Goal: Check status: Check status

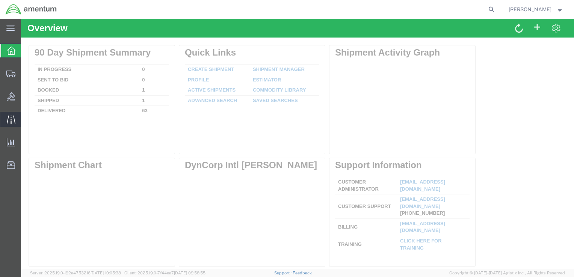
click at [9, 122] on icon at bounding box center [11, 119] width 9 height 9
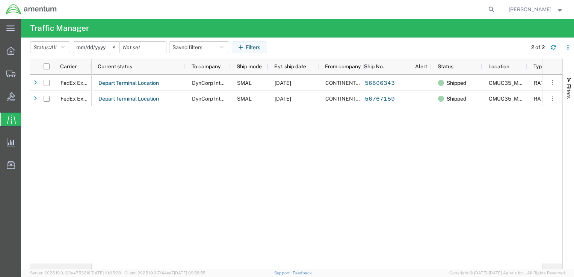
click at [275, 129] on div "Depart Terminal Location DynCorp International LLC SMAL [DATE] CONTINENTAL TEST…" at bounding box center [317, 169] width 451 height 189
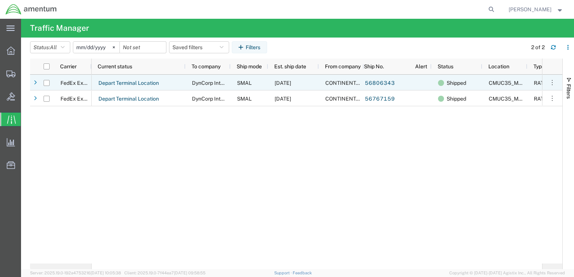
click at [419, 81] on div at bounding box center [420, 83] width 23 height 16
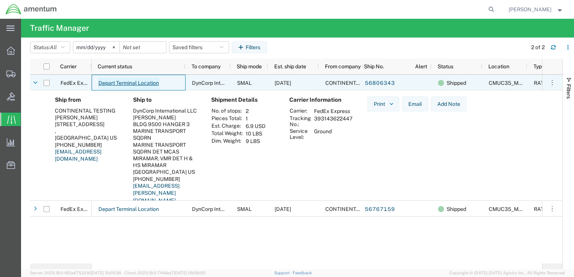
click at [121, 82] on link "Depart Terminal Location" at bounding box center [128, 83] width 61 height 12
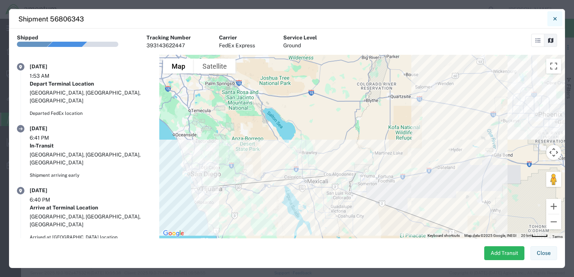
click at [554, 16] on icon "Close" at bounding box center [555, 18] width 3 height 9
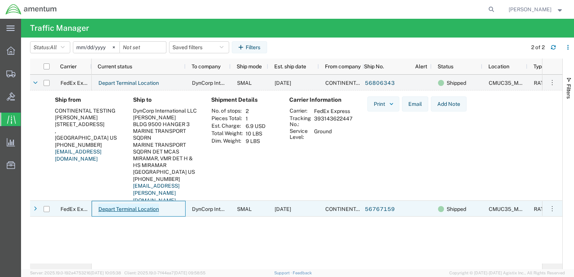
click at [114, 208] on link "Depart Terminal Location" at bounding box center [128, 210] width 61 height 12
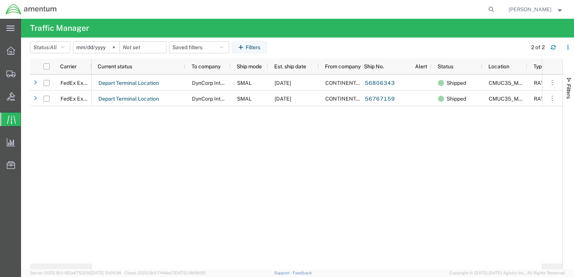
click at [156, 159] on div "Depart Terminal Location DynCorp International LLC SMAL [DATE] CONTINENTAL TEST…" at bounding box center [317, 169] width 451 height 189
